Goal: Contribute content

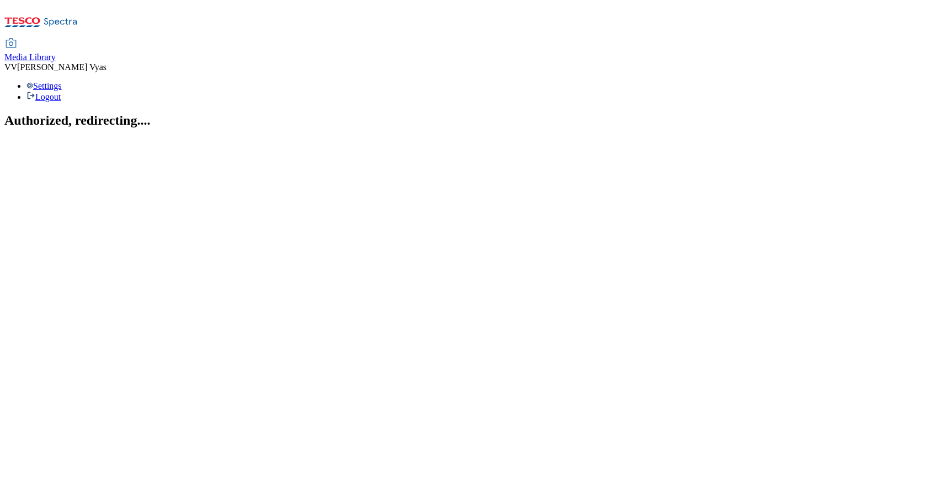
click at [56, 52] on span "Media Library" at bounding box center [29, 56] width 51 height 9
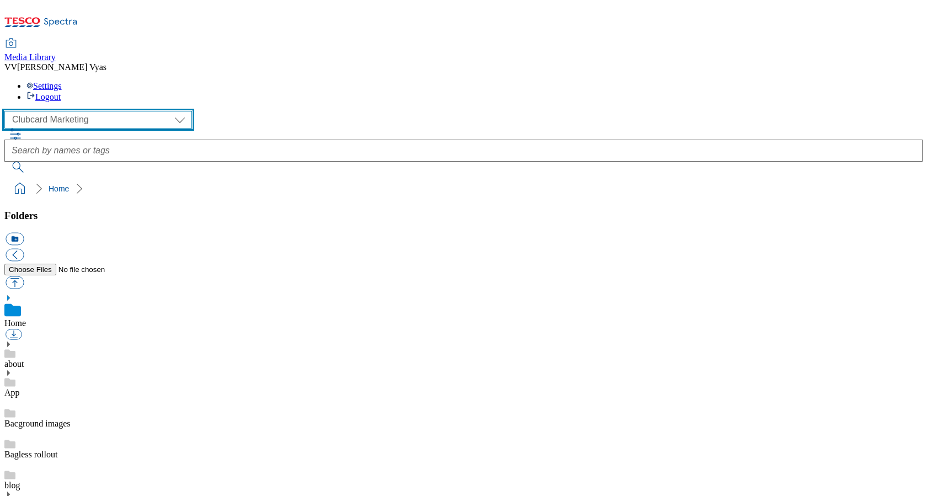
scroll to position [463, 0]
click at [67, 111] on div "( optional ) Clubcard Marketing Dotcom UK GHS Marketing UK GHS Product UK GHS R…" at bounding box center [463, 120] width 918 height 18
select select "flare-ghs-mktg"
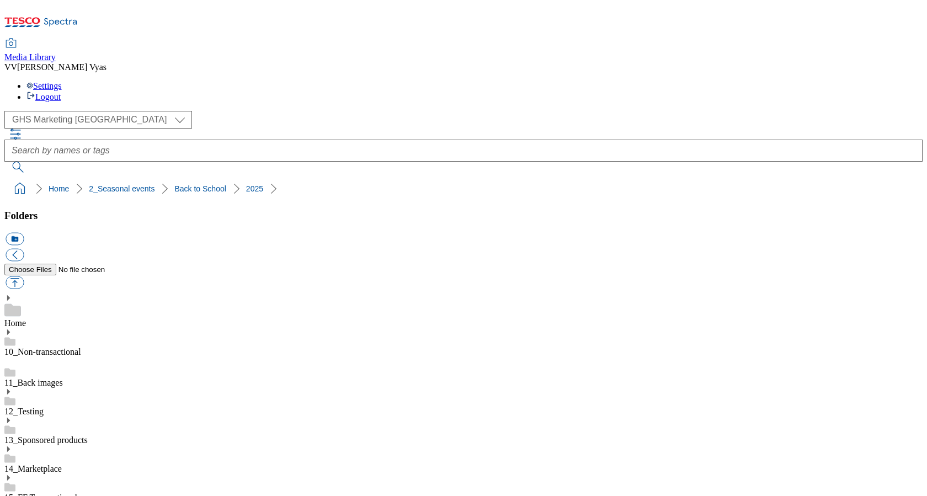
scroll to position [213, 0]
click at [24, 233] on button "icon_new_folder" at bounding box center [15, 239] width 18 height 13
type input "2529"
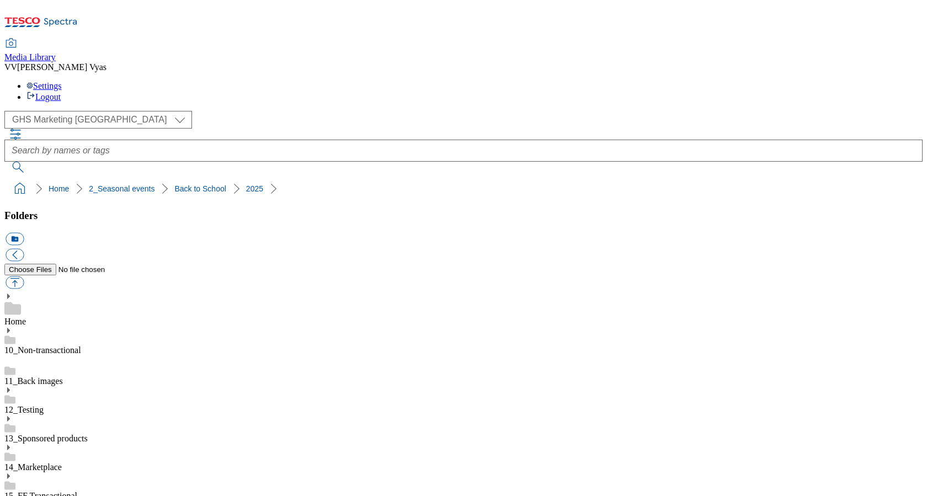
click at [24, 276] on button "button" at bounding box center [15, 282] width 18 height 13
type input "C:\fakepath\2025-WF-480391-GHS-SlimBanner-650x200-uniform.jpg"
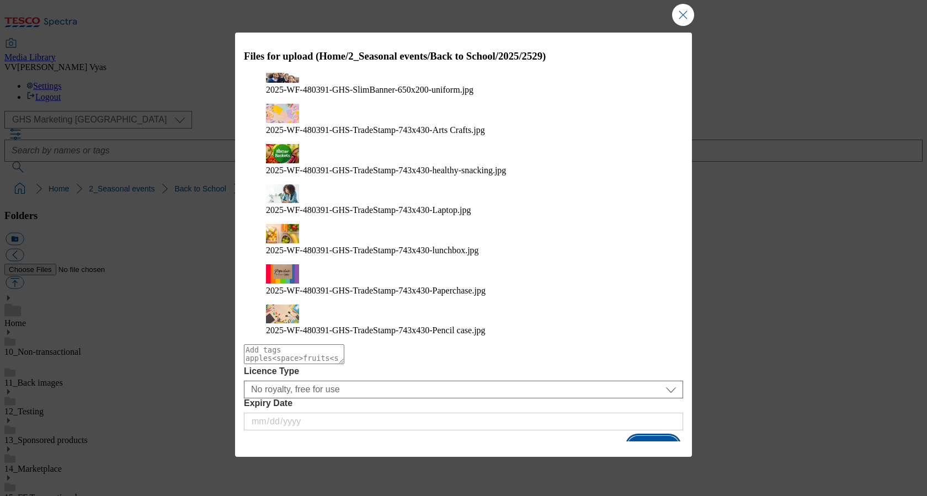
click at [667, 436] on button "Upload" at bounding box center [653, 446] width 52 height 21
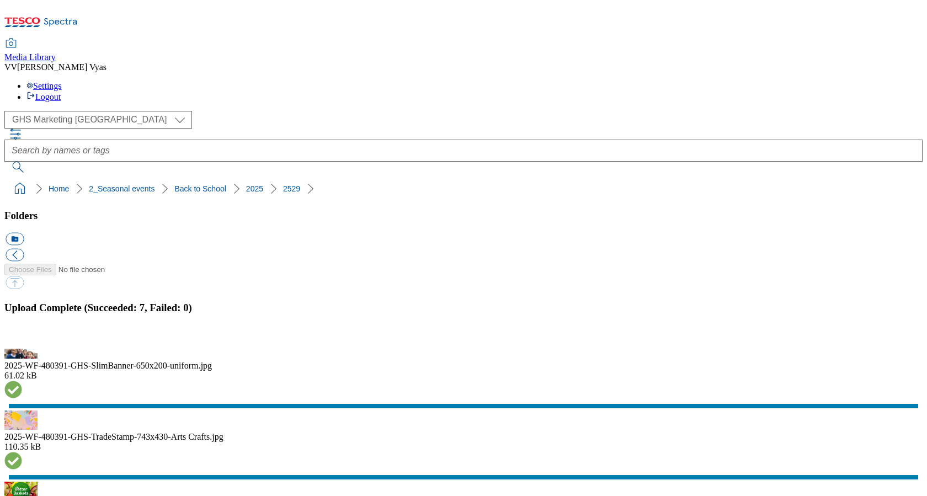
click at [22, 337] on button "button" at bounding box center [14, 342] width 17 height 10
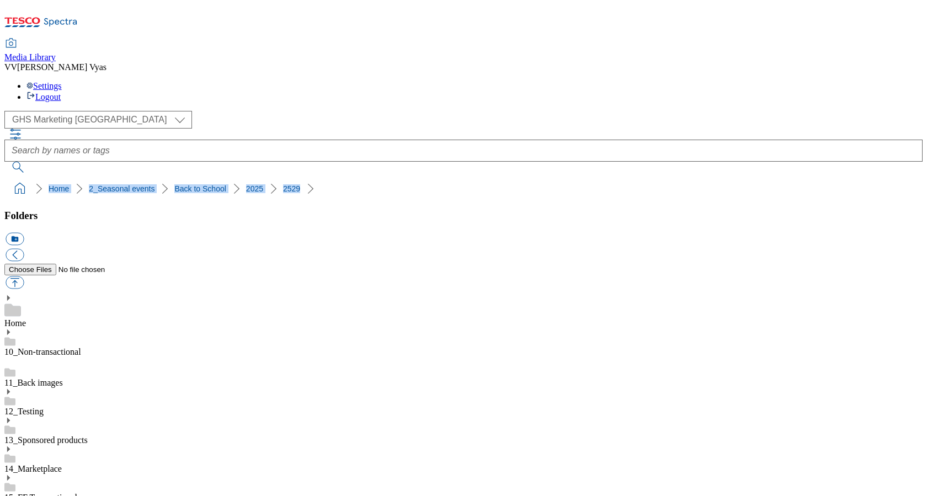
drag, startPoint x: 286, startPoint y: 98, endPoint x: 1, endPoint y: 104, distance: 285.4
click at [4, 178] on nav "Home 2_Seasonal events Back to School 2025 2529" at bounding box center [463, 188] width 918 height 21
copy ol "Home 2_Seasonal events Back to School 2025 2529"
